Goal: Information Seeking & Learning: Find specific fact

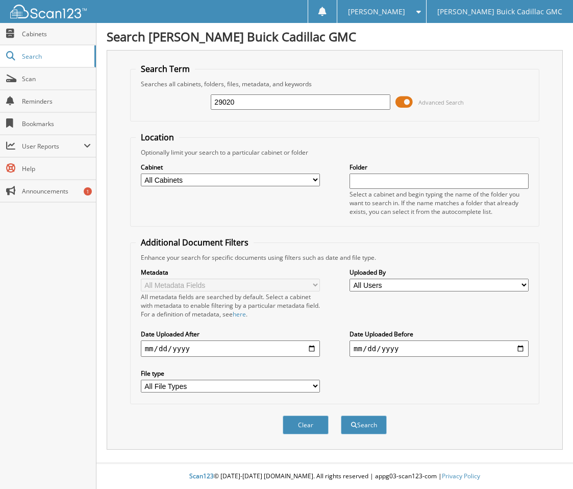
type input "29020"
click at [341, 416] on button "Search" at bounding box center [364, 425] width 46 height 19
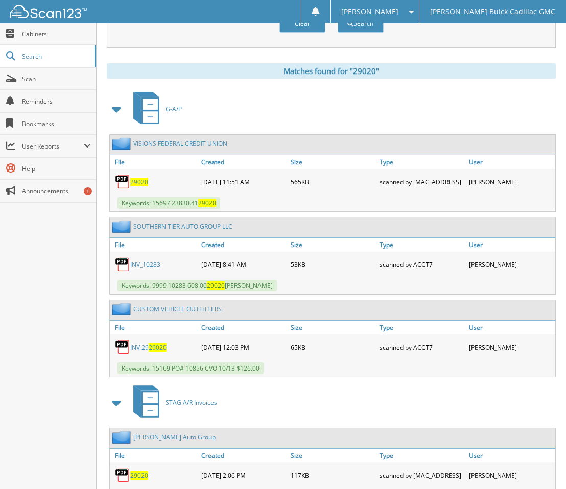
scroll to position [408, 0]
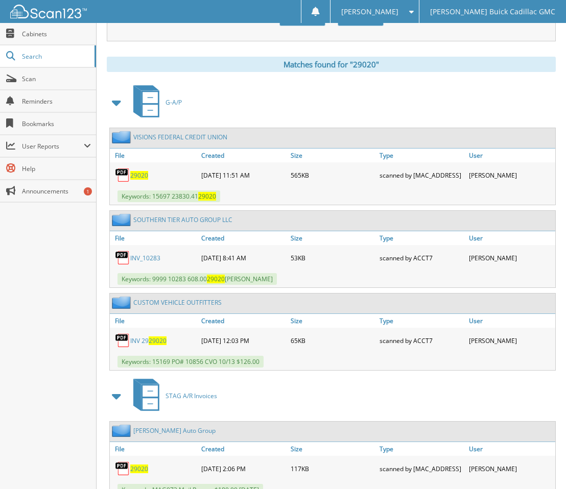
click at [118, 109] on span at bounding box center [117, 102] width 14 height 18
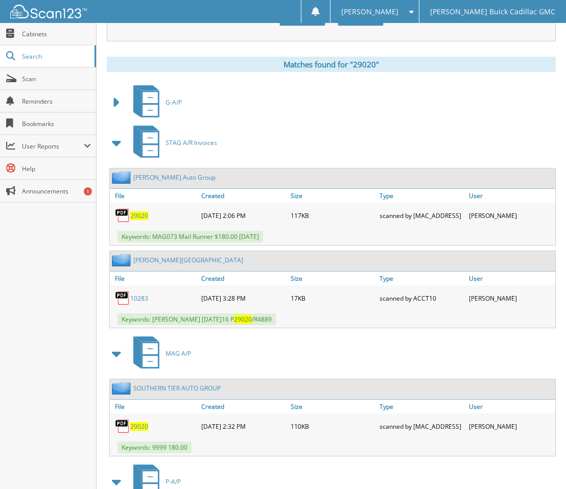
click at [119, 144] on span at bounding box center [117, 143] width 14 height 18
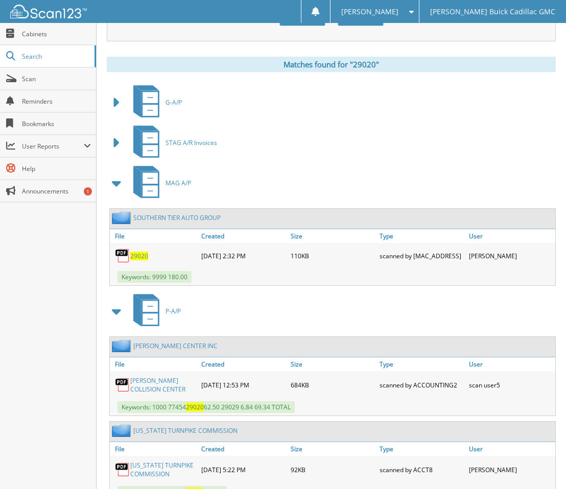
click at [116, 187] on span at bounding box center [117, 183] width 14 height 18
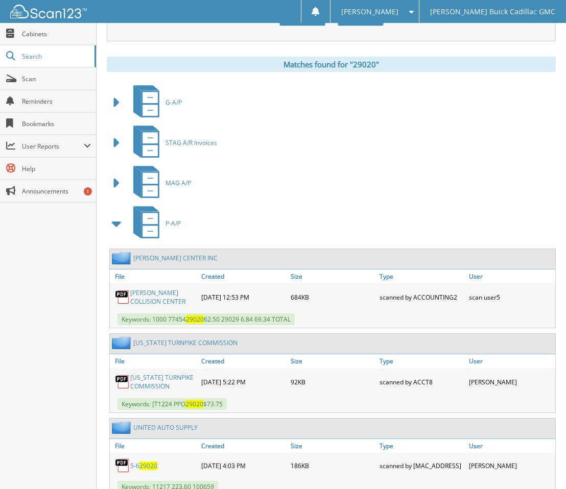
click at [115, 229] on span at bounding box center [117, 223] width 14 height 18
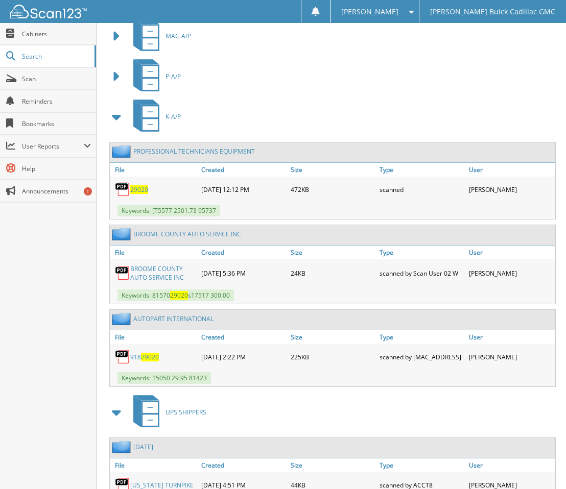
scroll to position [562, 0]
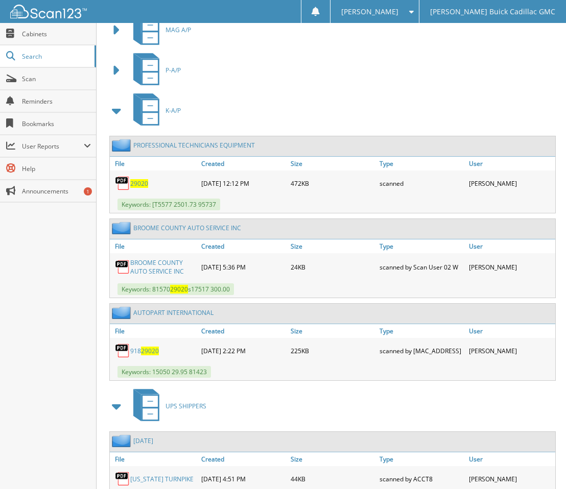
click at [139, 185] on span "29020" at bounding box center [139, 183] width 18 height 9
